Goal: Task Accomplishment & Management: Use online tool/utility

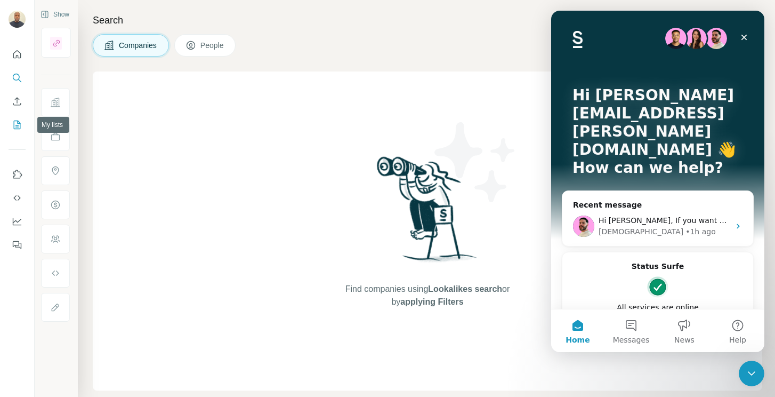
click at [15, 126] on icon "My lists" at bounding box center [17, 124] width 11 height 11
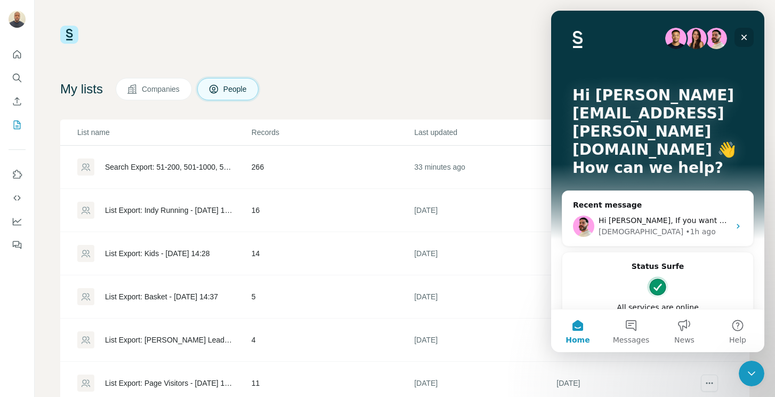
click at [748, 35] on icon "Close" at bounding box center [744, 37] width 9 height 9
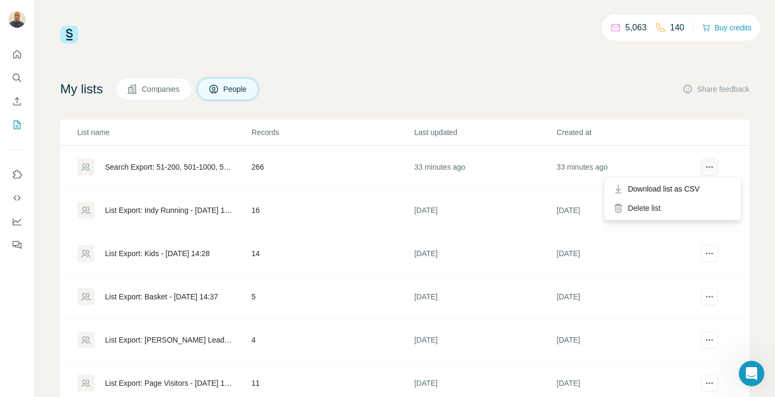
click at [707, 170] on icon "actions" at bounding box center [709, 167] width 11 height 11
click at [678, 189] on span "Download list as CSV" at bounding box center [664, 188] width 72 height 11
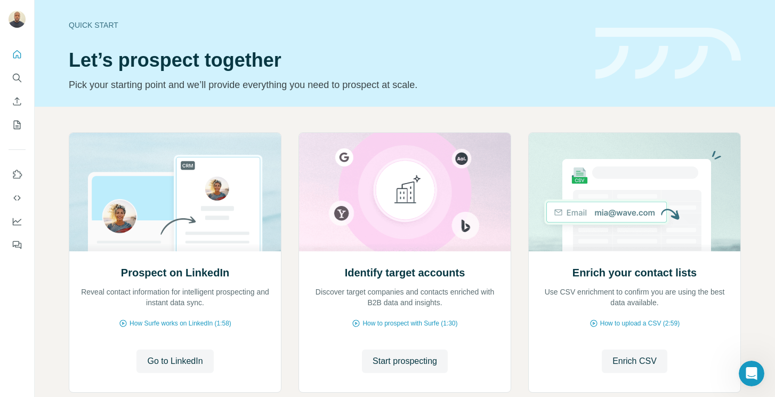
scroll to position [51, 0]
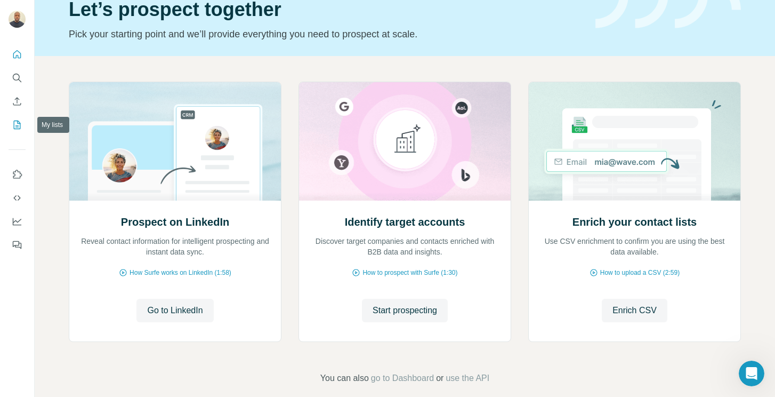
click at [16, 117] on button "My lists" at bounding box center [17, 124] width 17 height 19
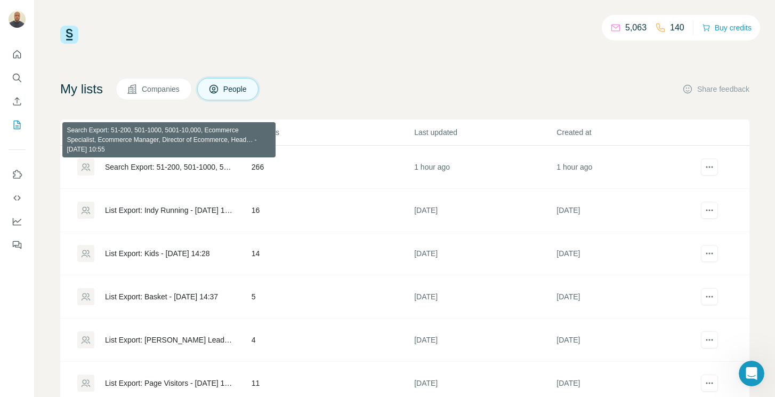
click at [143, 167] on div "Search Export: 51-200, 501-1000, 5001-10,000, Ecommerce Specialist, Ecommerce M…" at bounding box center [169, 167] width 129 height 11
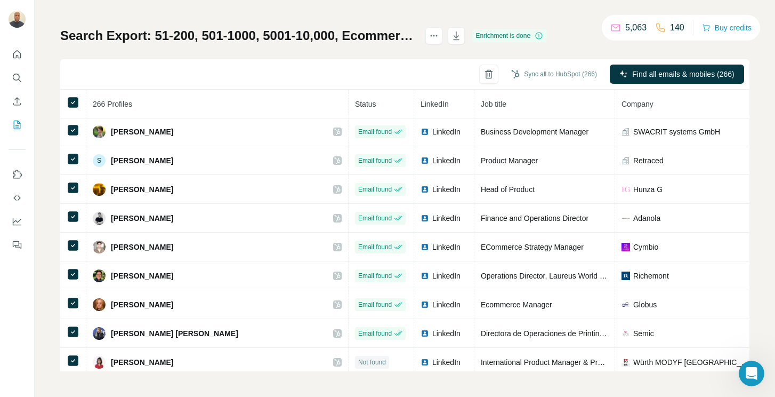
scroll to position [4678, 0]
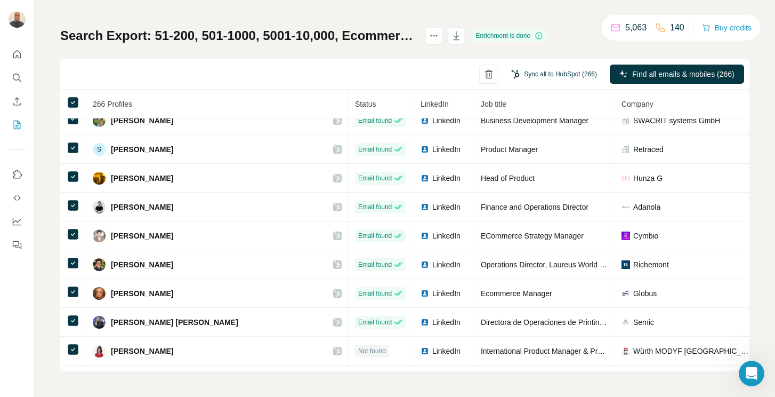
click at [549, 82] on button "Sync all to HubSpot (266)" at bounding box center [554, 74] width 101 height 16
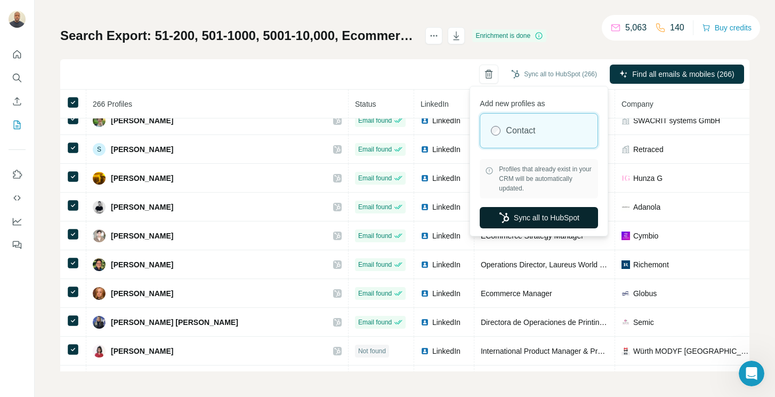
click at [536, 218] on button "Sync all to HubSpot" at bounding box center [539, 217] width 118 height 21
